Goal: Task Accomplishment & Management: Use online tool/utility

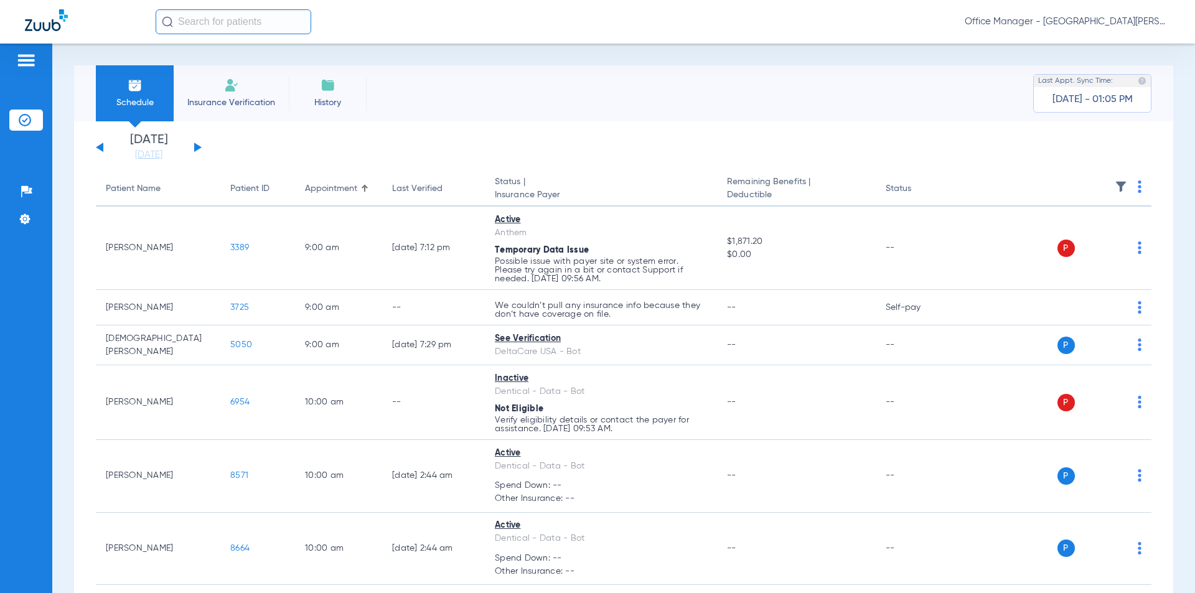
click at [1079, 19] on span "Office Manager - [GEOGRAPHIC_DATA][PERSON_NAME] Advanced Dentistry" at bounding box center [1067, 22] width 205 height 12
click at [1112, 47] on span "Account Selection" at bounding box center [1124, 44] width 70 height 9
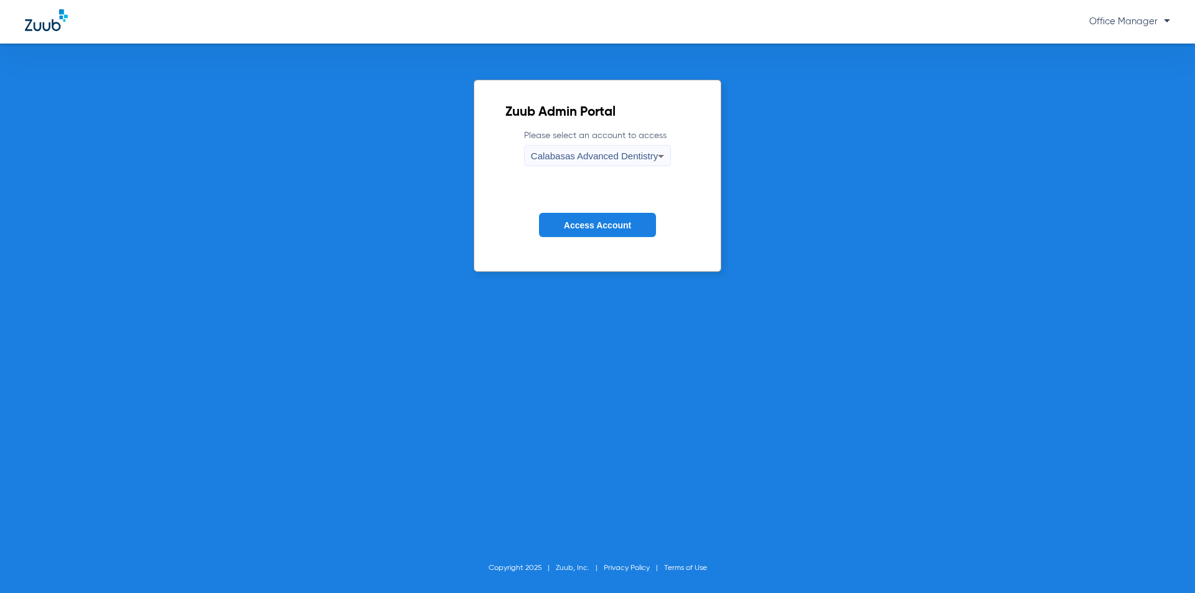
click at [591, 166] on div "Calabasas Advanced Dentistry" at bounding box center [594, 156] width 127 height 21
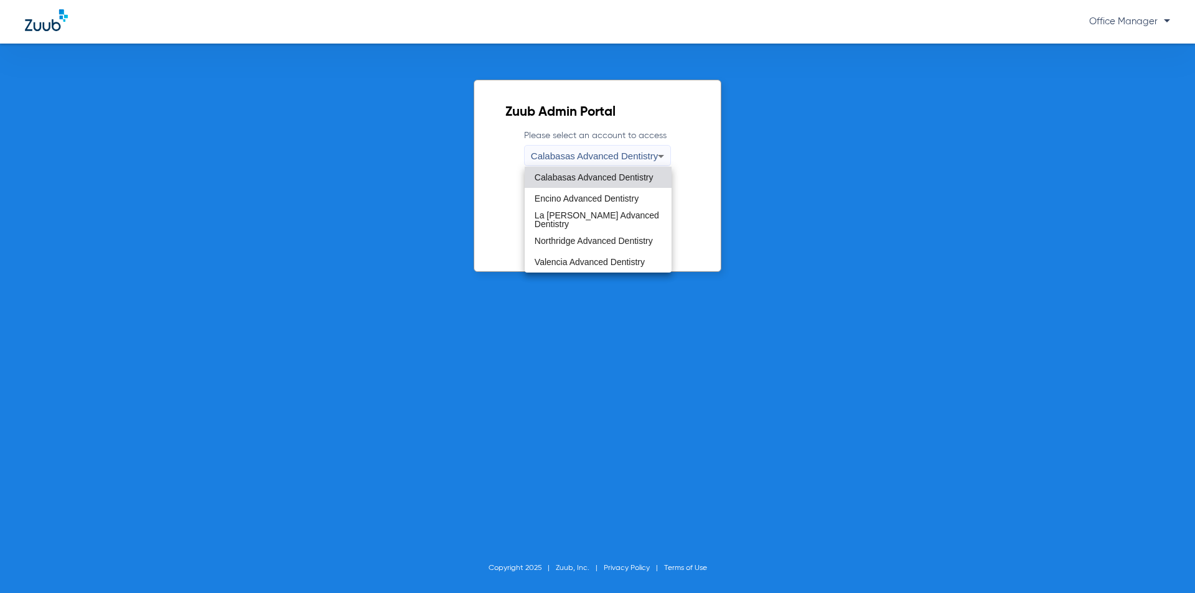
click at [566, 260] on span "Valencia Advanced Dentistry" at bounding box center [590, 262] width 110 height 9
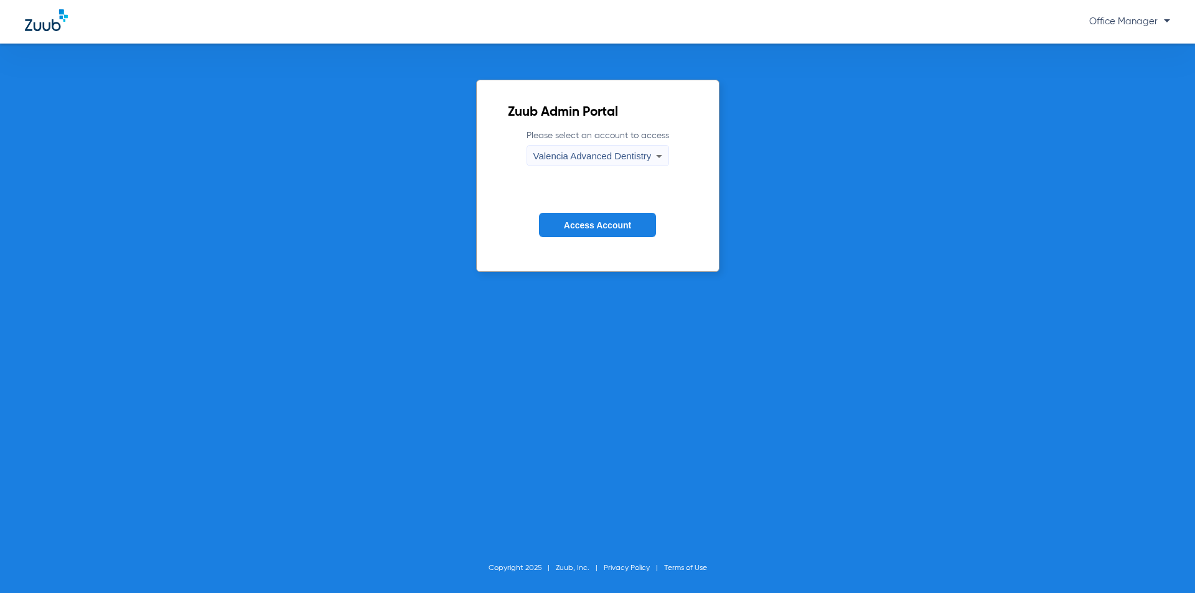
click at [595, 222] on span "Access Account" at bounding box center [597, 225] width 67 height 10
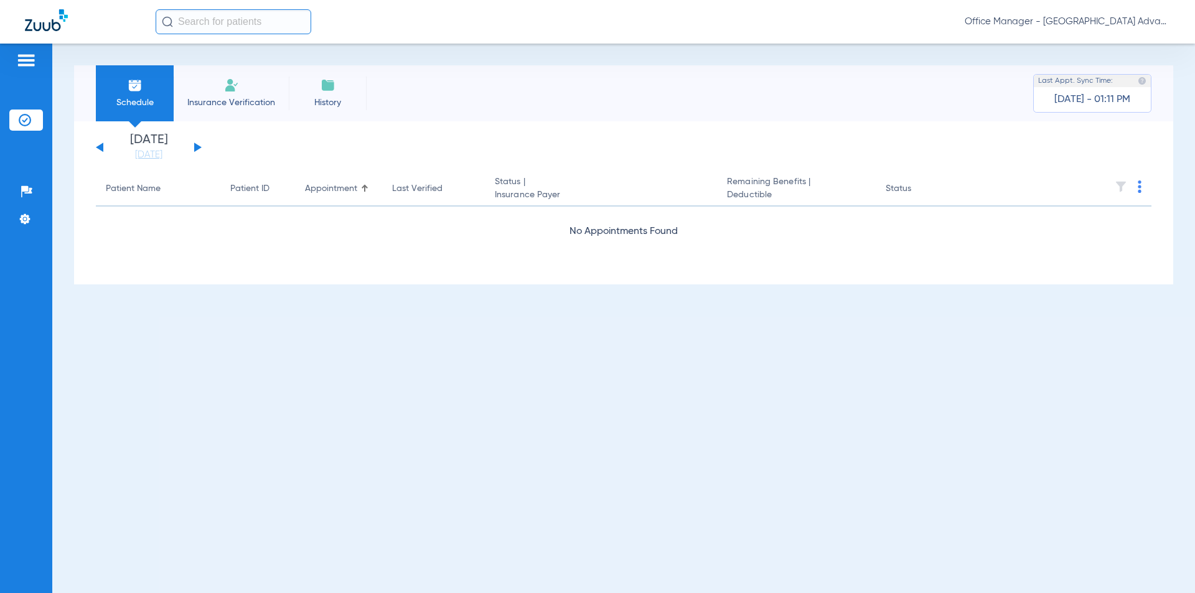
click at [195, 144] on button at bounding box center [197, 147] width 7 height 9
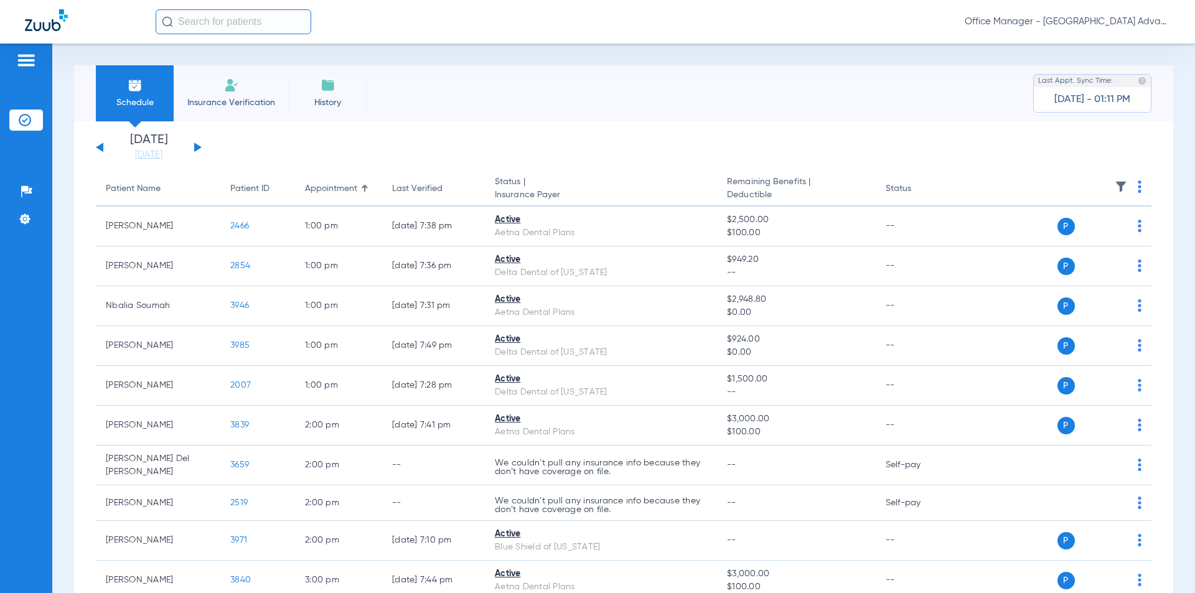
click at [202, 148] on app-single-date-navigator "[DATE] [DATE] [DATE] [DATE] [DATE] [DATE] [DATE] [DATE] [DATE] [DATE] [DATE] [D…" at bounding box center [624, 147] width 1056 height 27
click at [197, 148] on button at bounding box center [197, 147] width 7 height 9
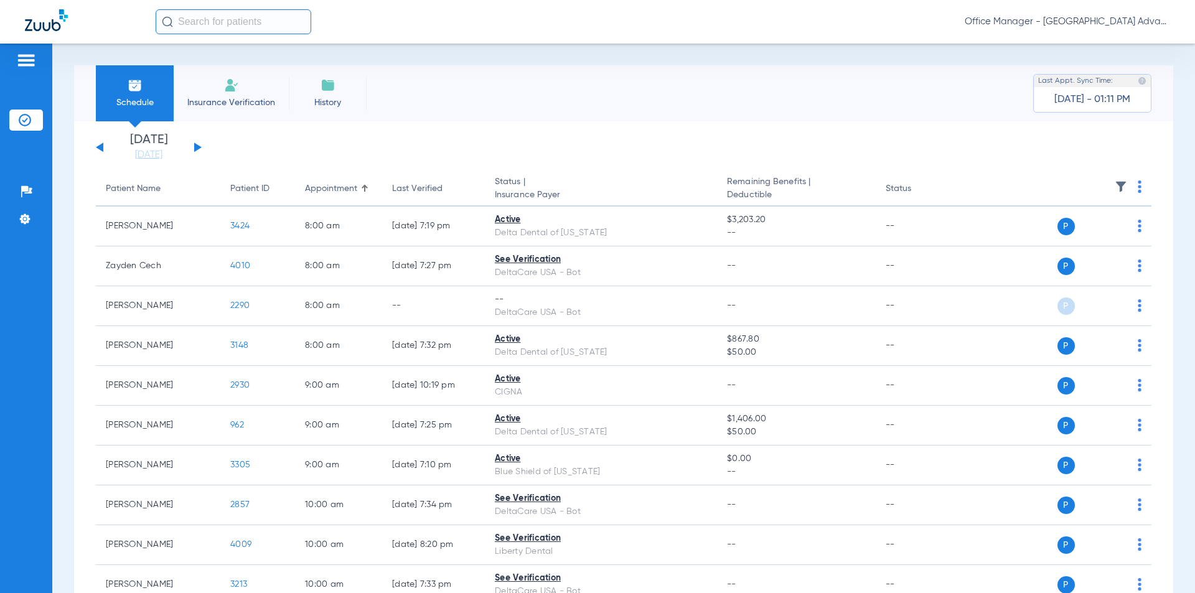
click at [200, 148] on button at bounding box center [197, 147] width 7 height 9
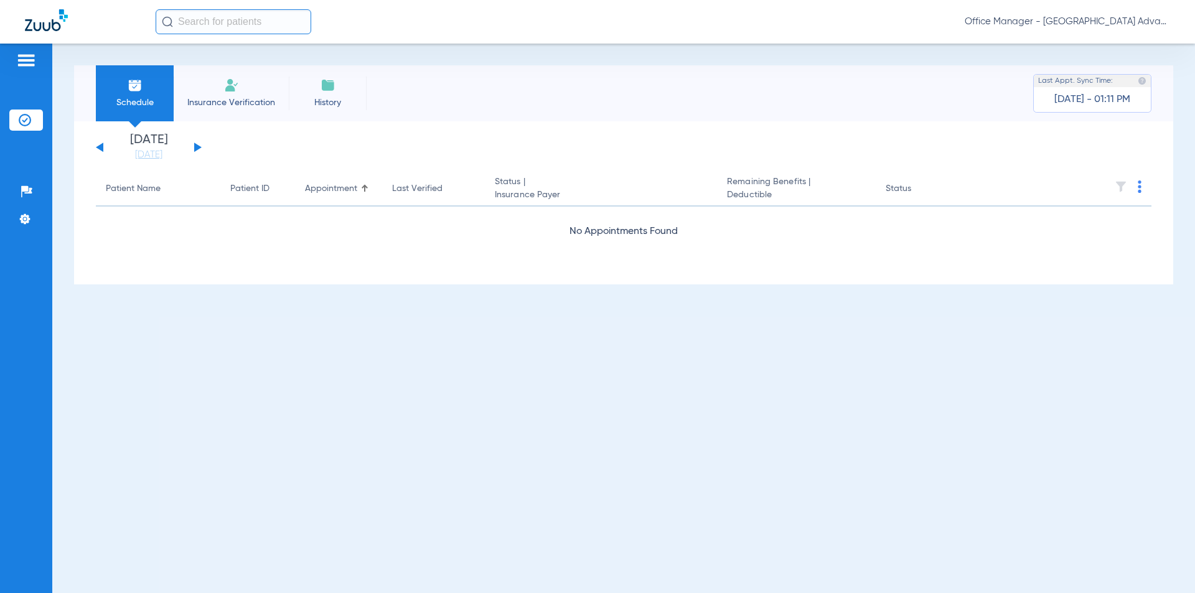
click at [200, 148] on button at bounding box center [197, 147] width 7 height 9
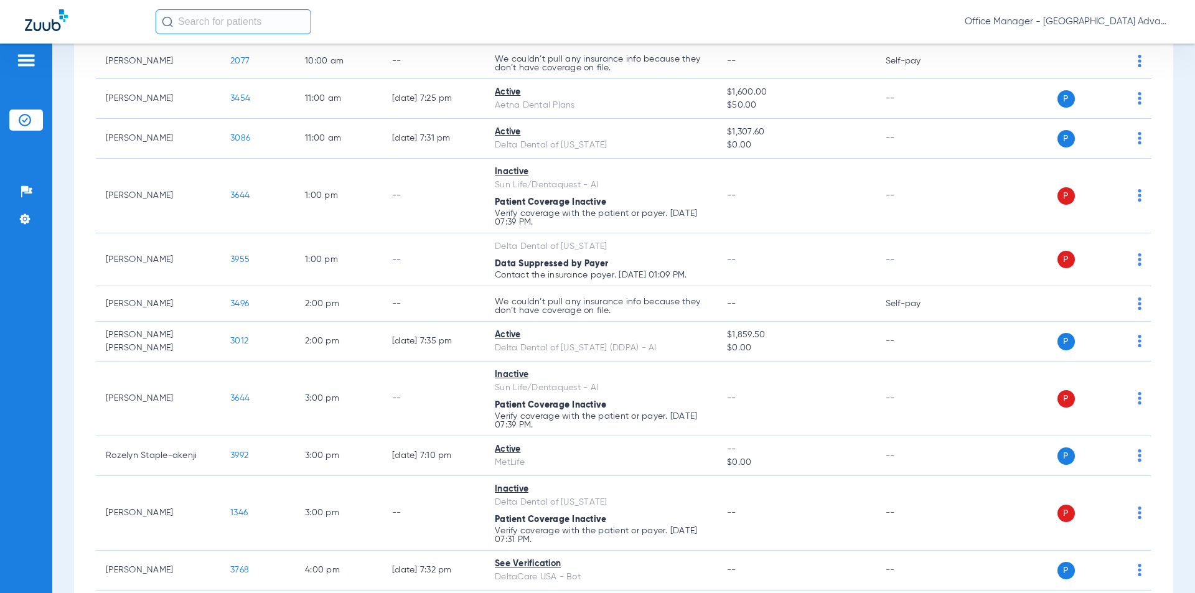
scroll to position [622, 0]
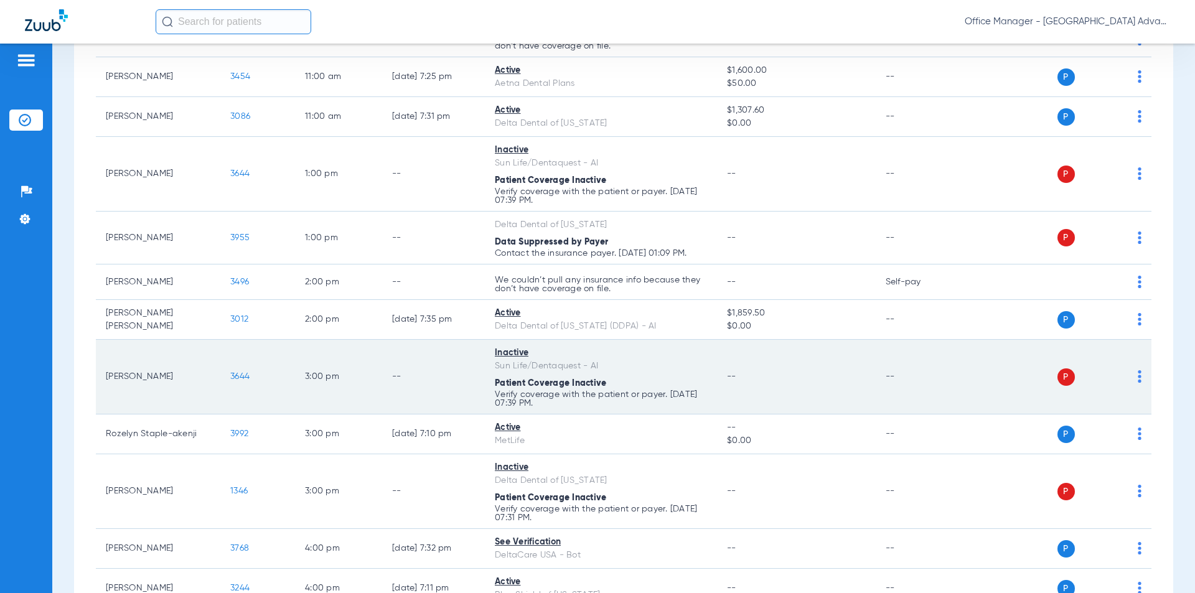
click at [240, 378] on span "3644" at bounding box center [239, 376] width 19 height 9
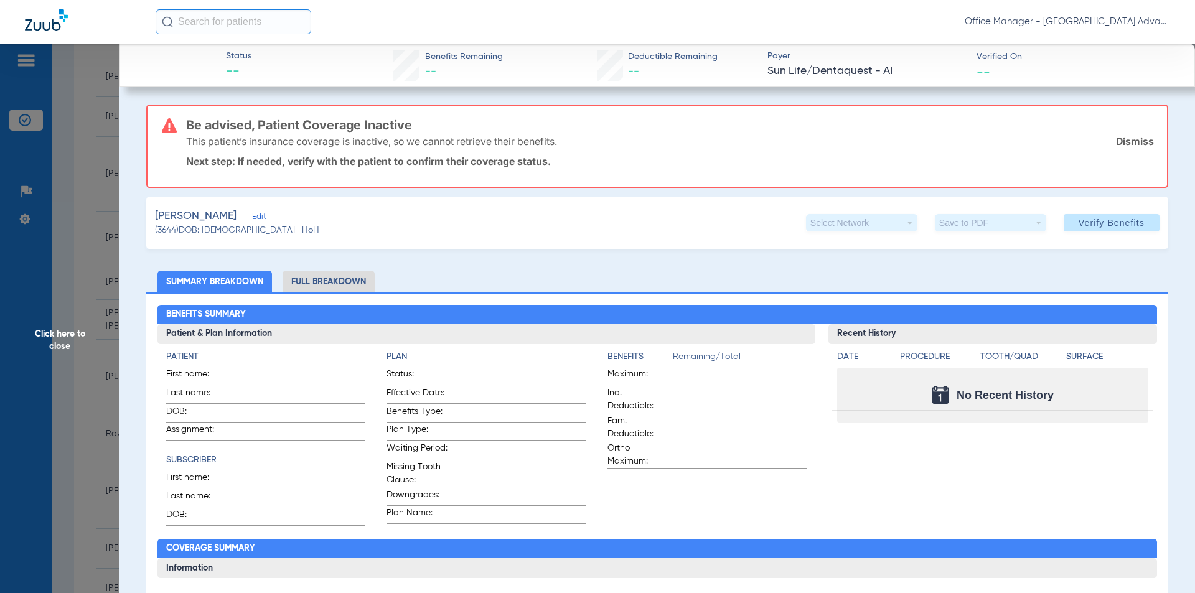
click at [252, 220] on span "Edit" at bounding box center [257, 218] width 11 height 12
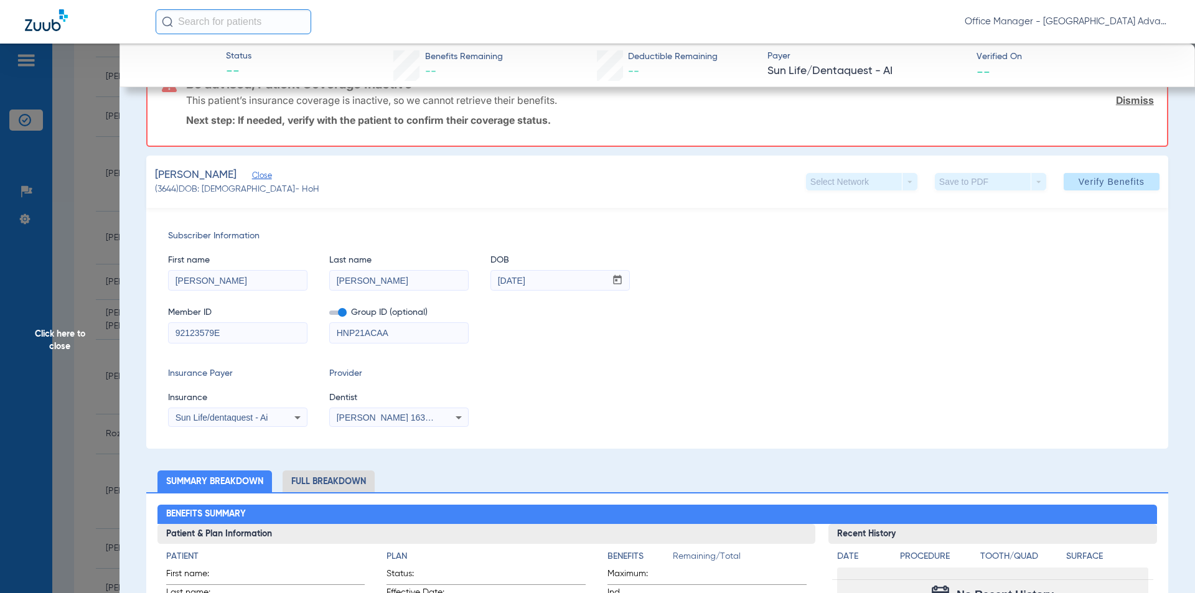
scroll to position [62, 0]
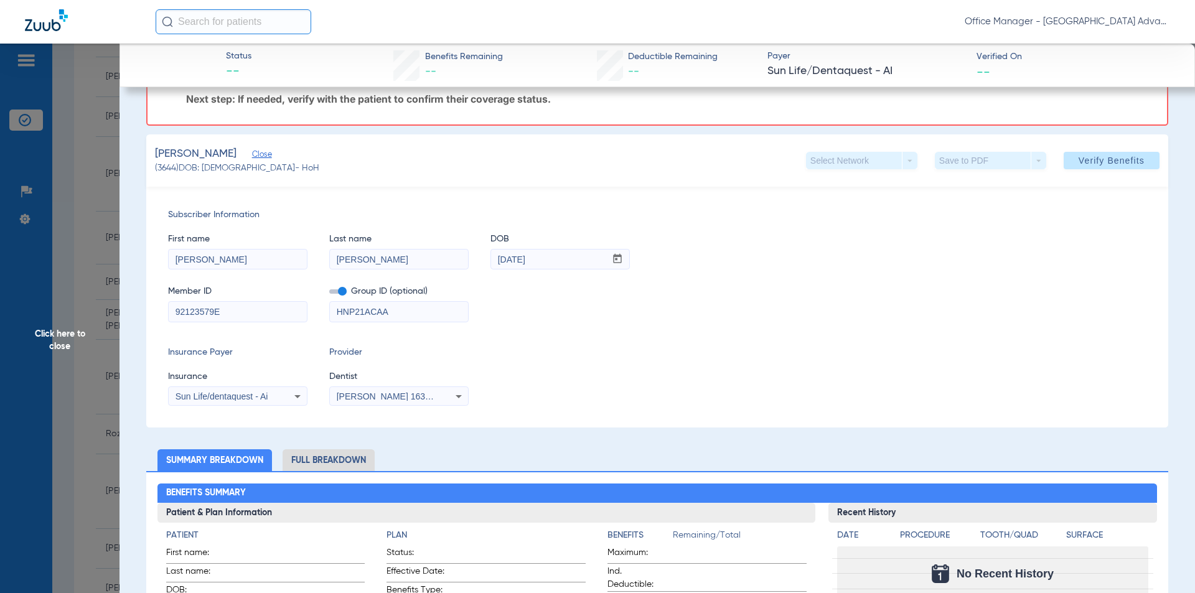
click at [235, 312] on input "92123579E" at bounding box center [238, 312] width 138 height 20
click at [560, 258] on input "[DATE]" at bounding box center [548, 260] width 115 height 20
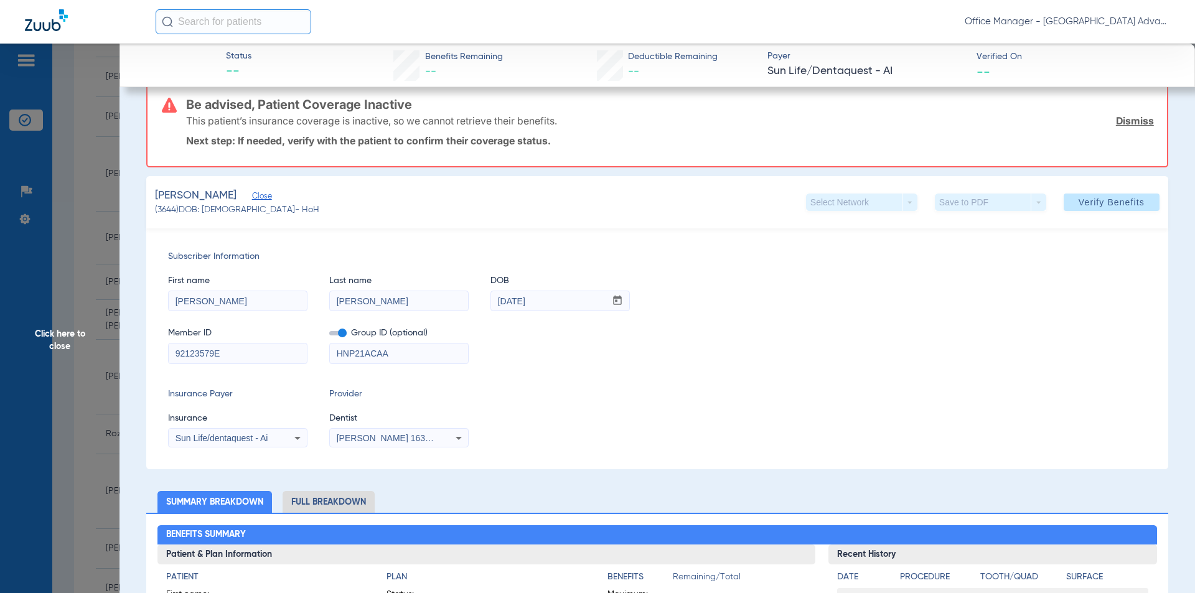
scroll to position [0, 0]
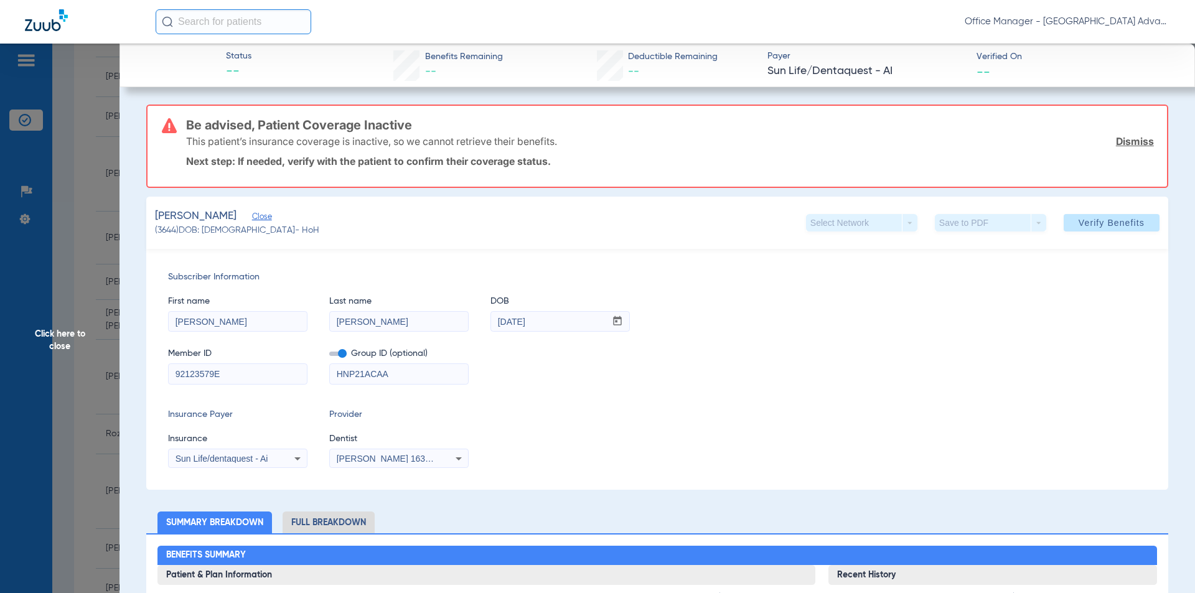
click at [538, 363] on div "Member ID 92123579E Group ID (optional) HNP21ACAA" at bounding box center [657, 360] width 979 height 48
drag, startPoint x: 248, startPoint y: 375, endPoint x: 126, endPoint y: 372, distance: 122.0
